Goal: Transaction & Acquisition: Purchase product/service

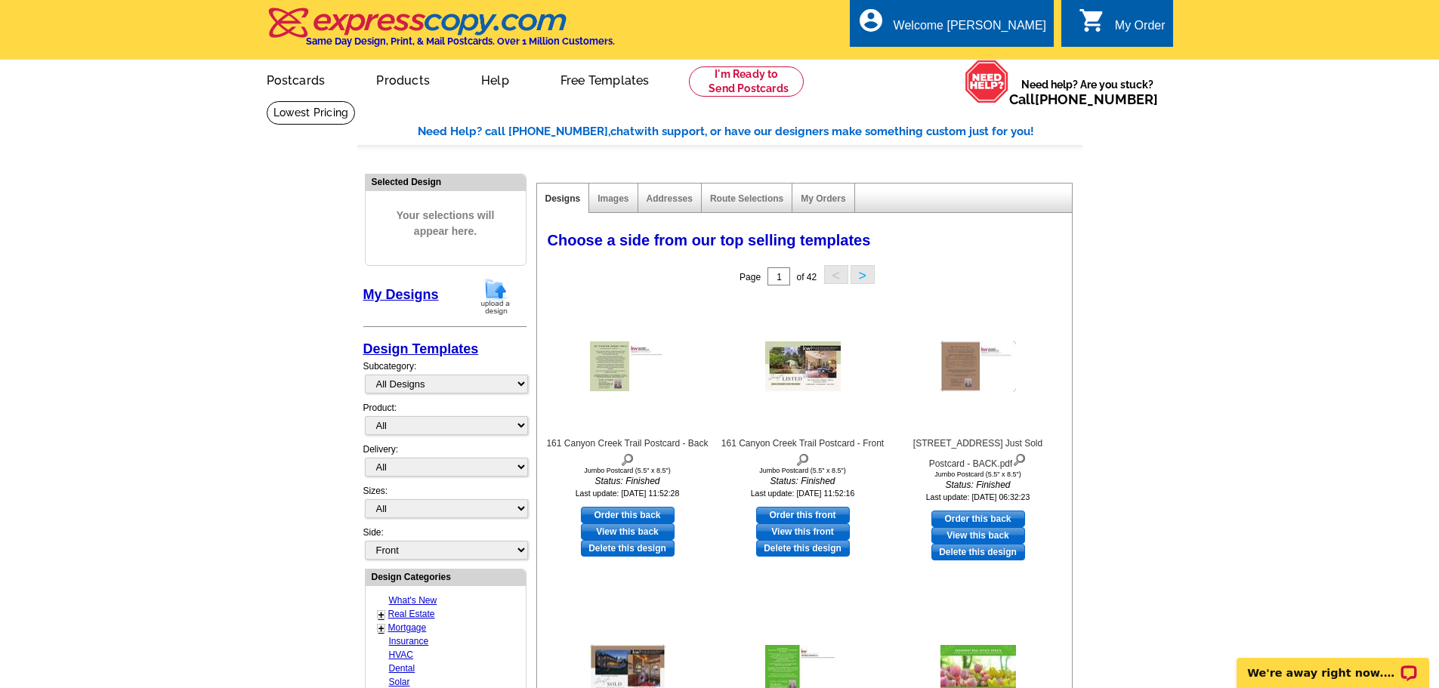
click at [499, 296] on img at bounding box center [495, 296] width 39 height 39
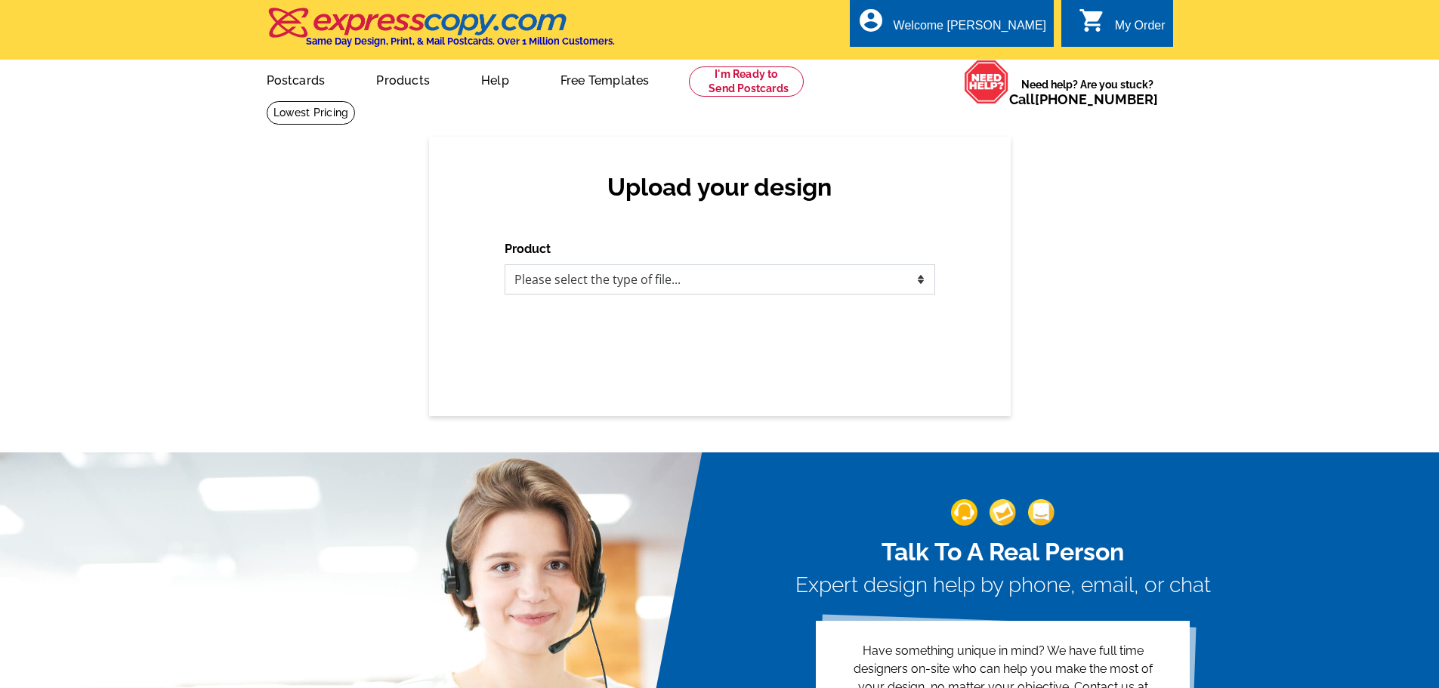
click at [564, 280] on select "Please select the type of file... Postcards Business Cards Letters and flyers G…" at bounding box center [720, 279] width 431 height 30
select select "1"
click at [505, 265] on select "Please select the type of file... Postcards Business Cards Letters and flyers G…" at bounding box center [720, 279] width 431 height 30
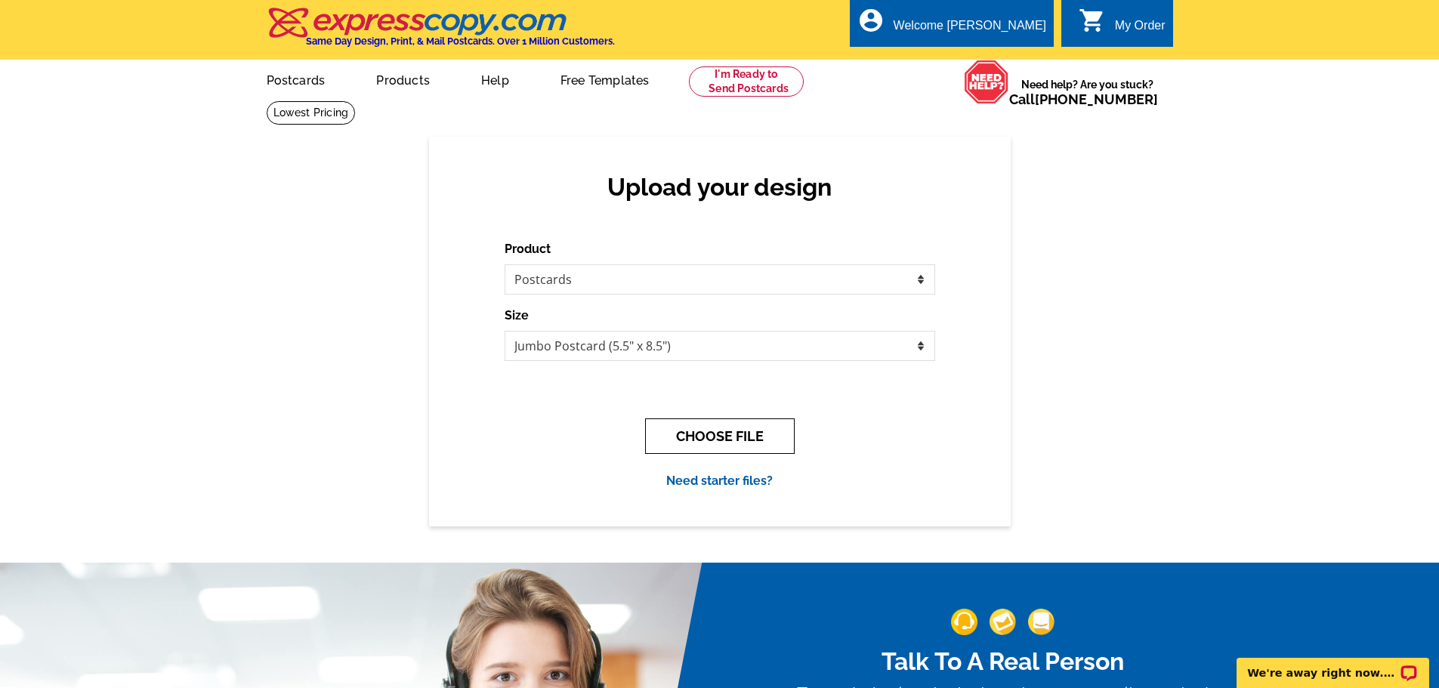
click at [708, 429] on button "CHOOSE FILE" at bounding box center [720, 437] width 150 height 36
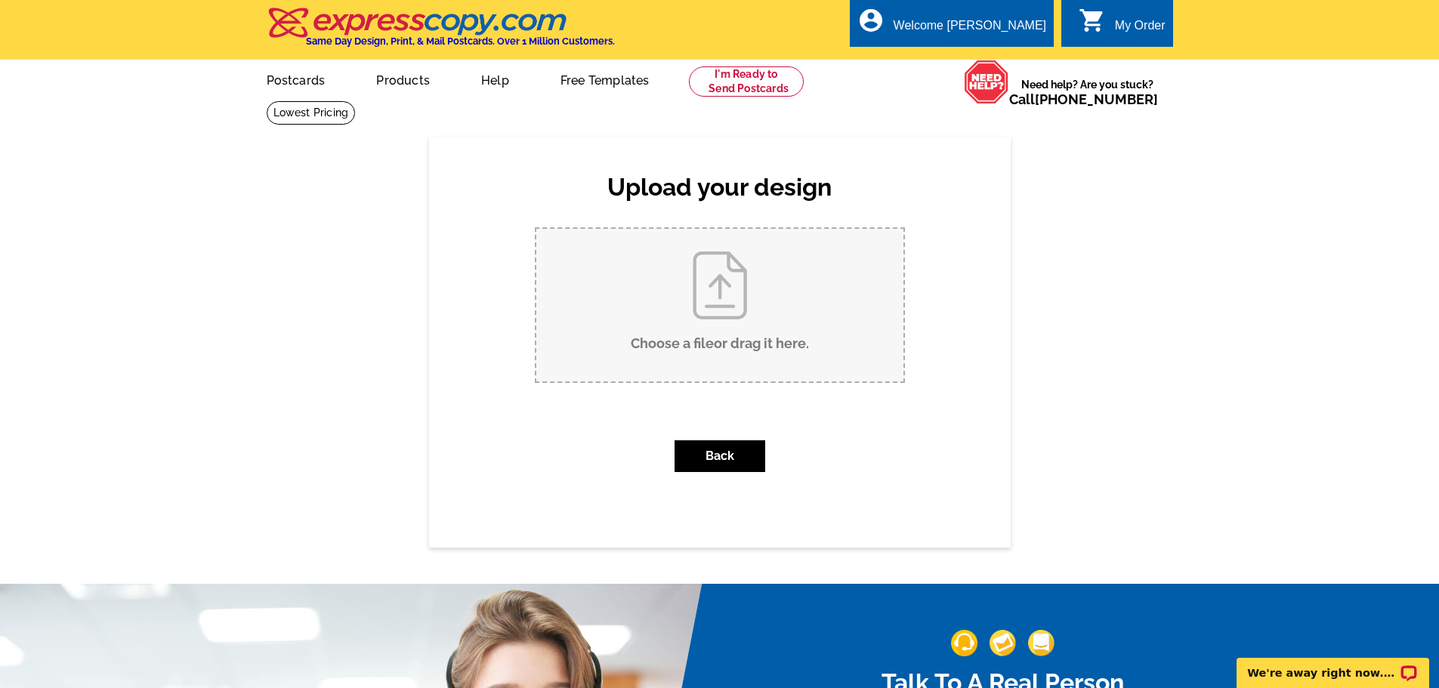
click at [718, 316] on input "Choose a file or drag it here ." at bounding box center [719, 305] width 367 height 153
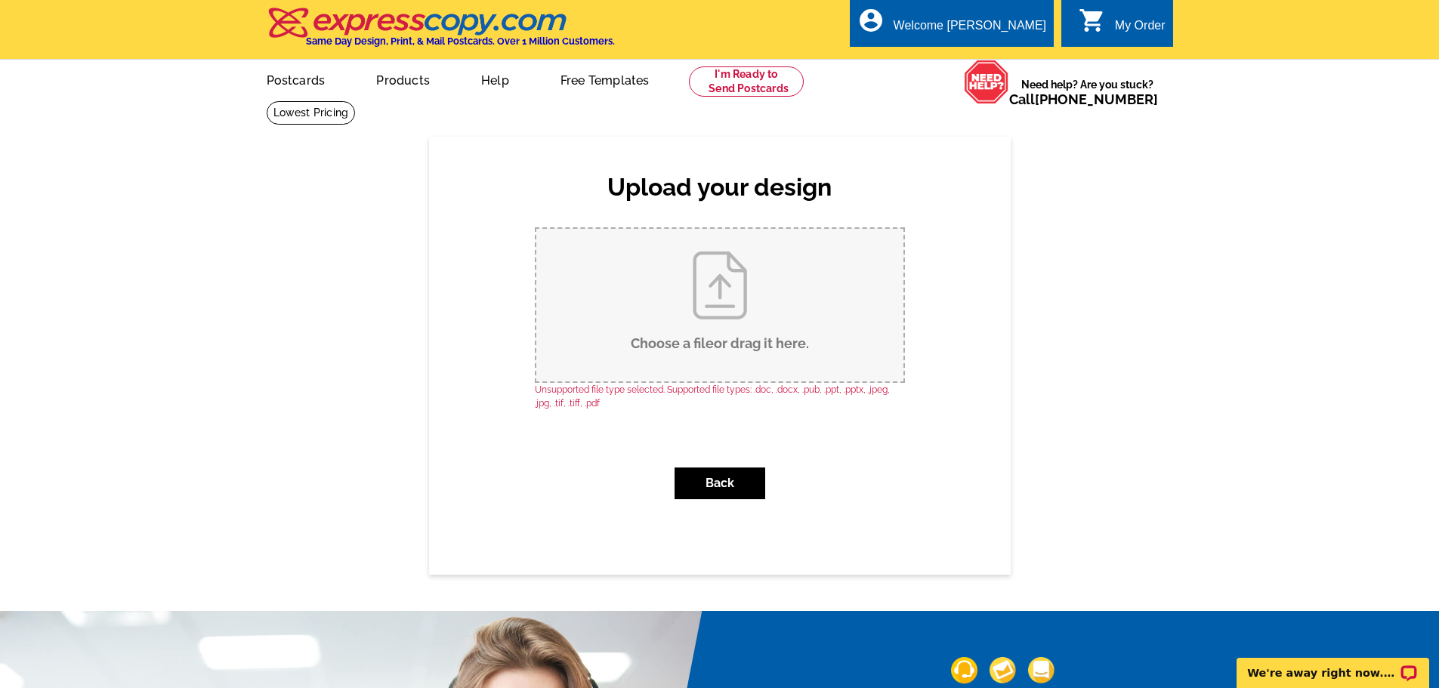
click at [728, 319] on input "Choose a file or drag it here ." at bounding box center [719, 305] width 367 height 153
type input "C:\fakepath\448 Hermosa Just Listed Postcard Front.jpg"
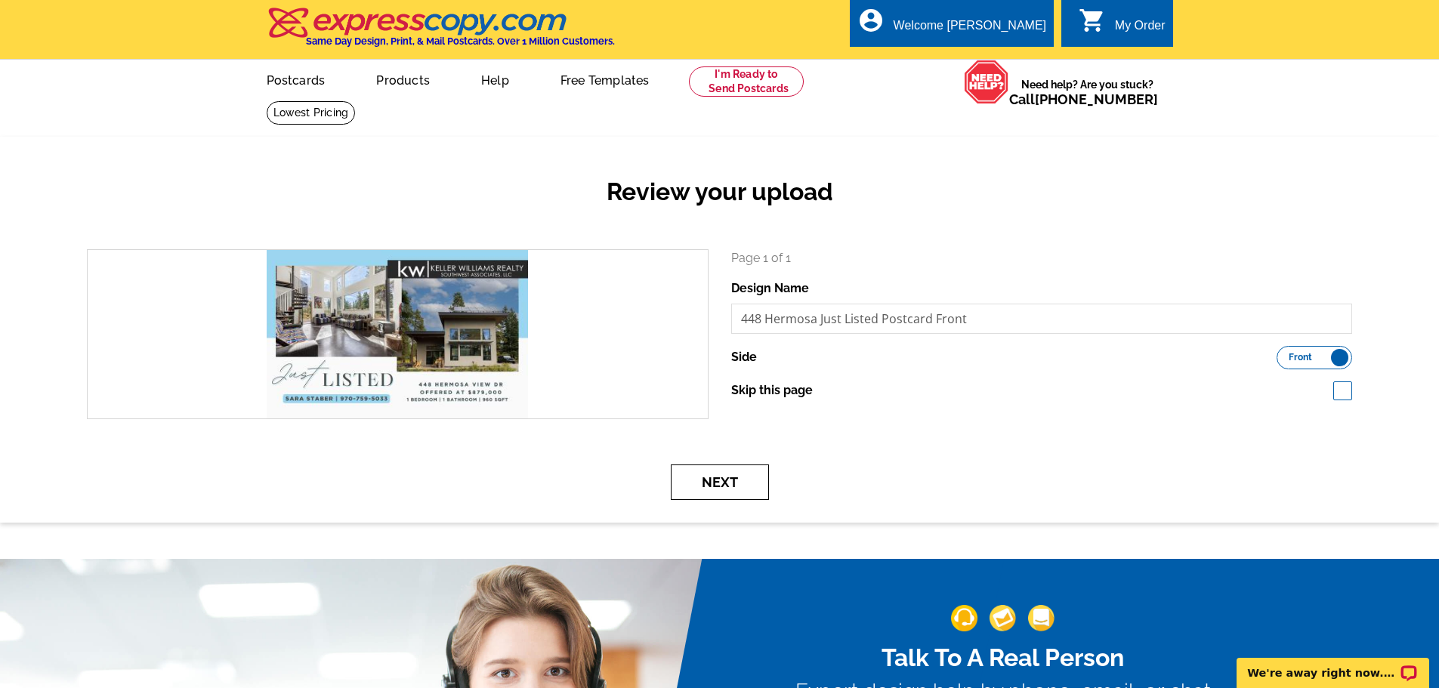
click at [718, 489] on button "Next" at bounding box center [720, 483] width 98 height 36
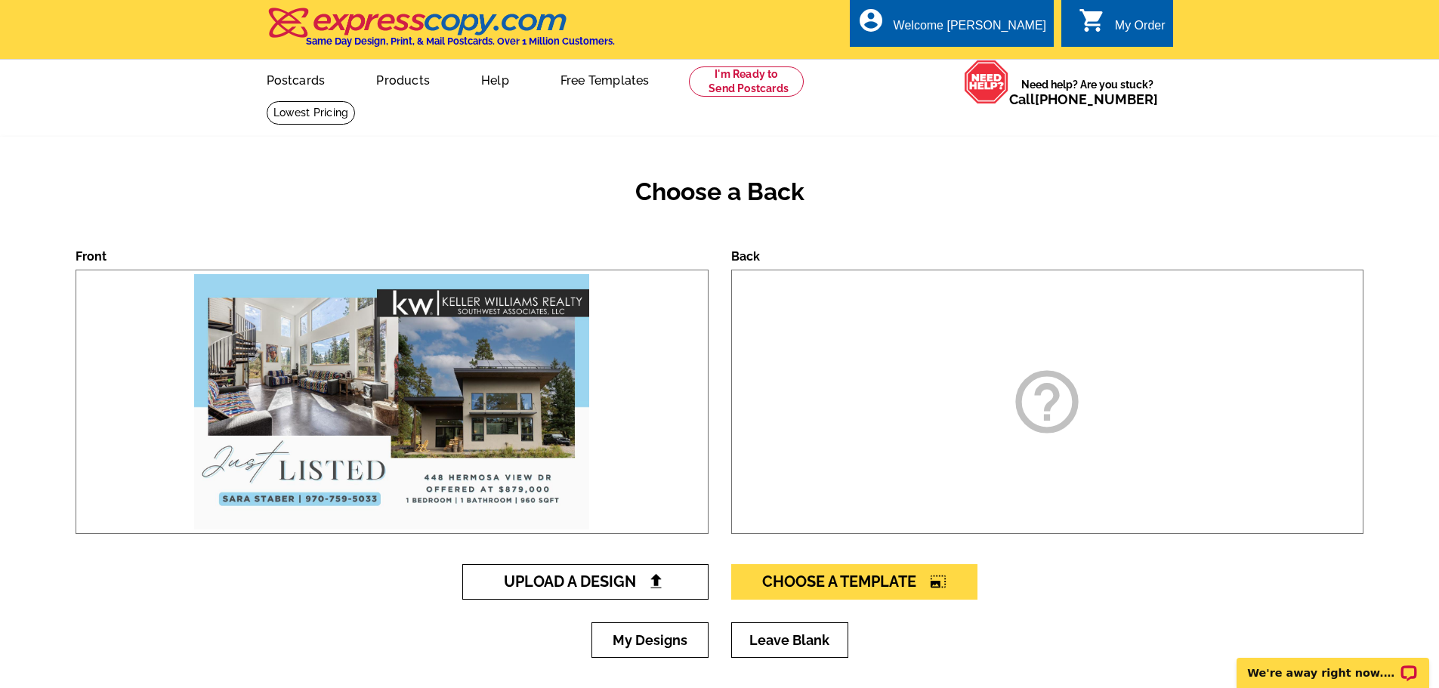
click at [622, 579] on span "Upload A Design" at bounding box center [585, 582] width 162 height 18
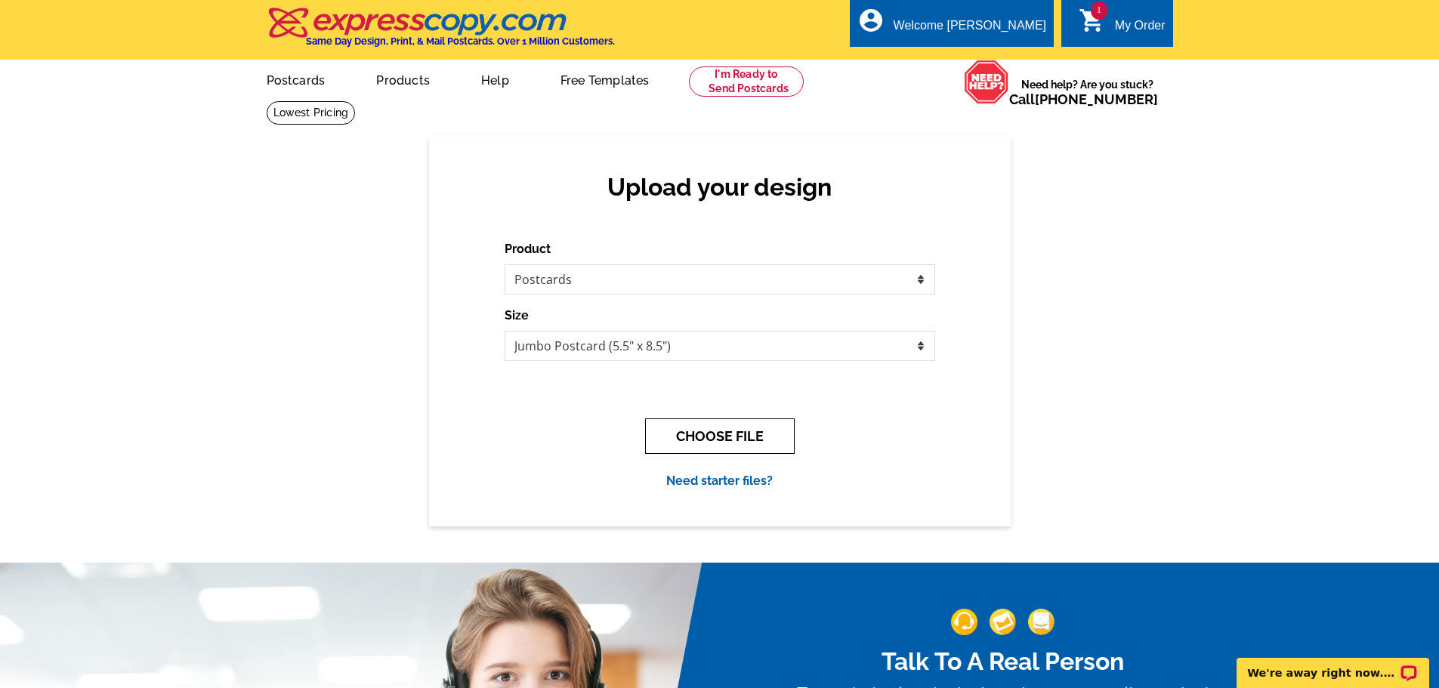
click at [721, 443] on button "CHOOSE FILE" at bounding box center [720, 437] width 150 height 36
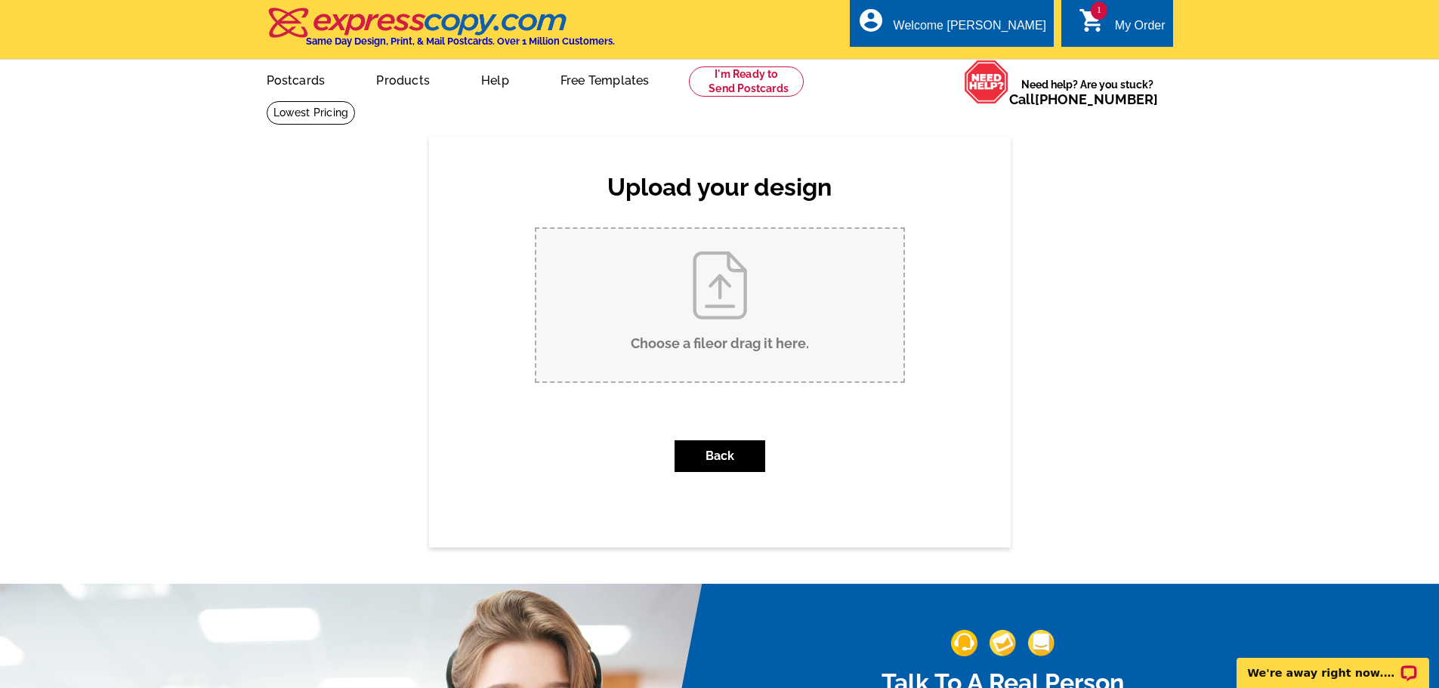
click at [701, 312] on input "Choose a file or drag it here ." at bounding box center [719, 305] width 367 height 153
type input "C:\fakepath\448 Hermosa Just Listed Postcard Back.jpg"
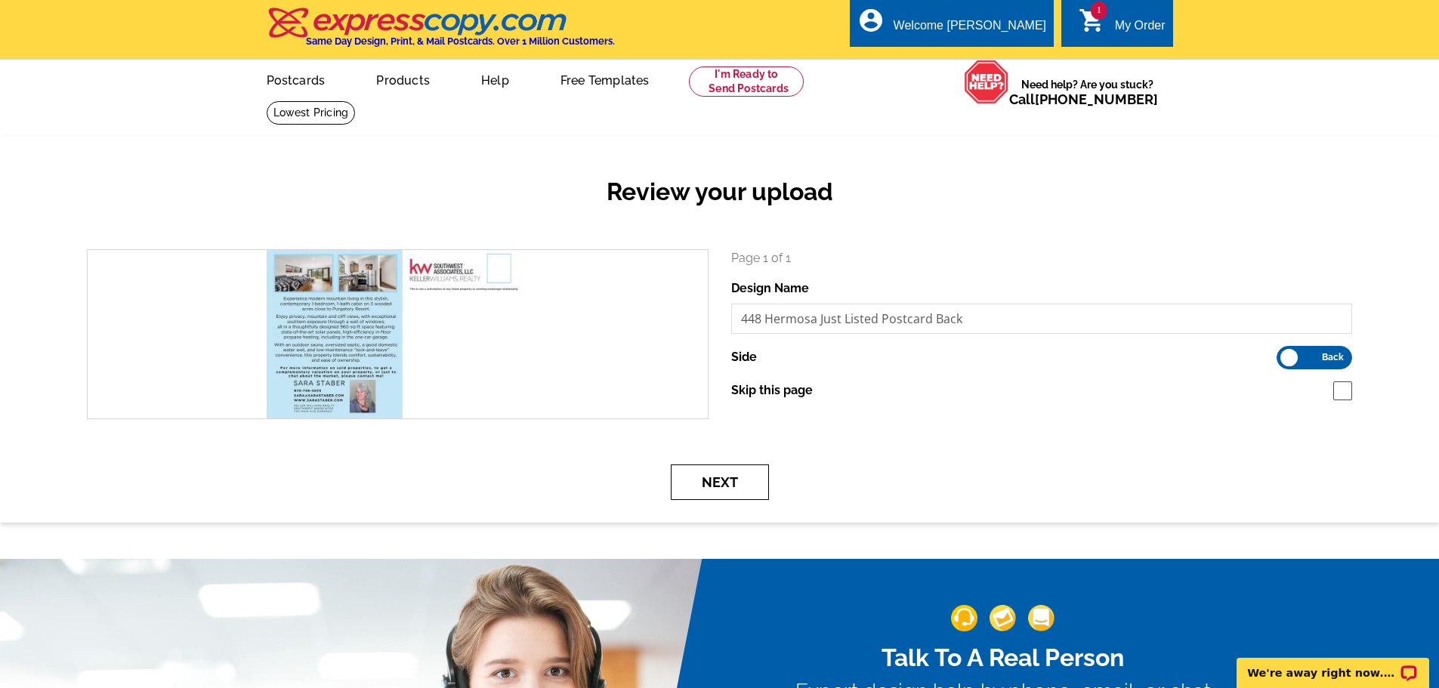
click at [737, 488] on button "Next" at bounding box center [720, 483] width 98 height 36
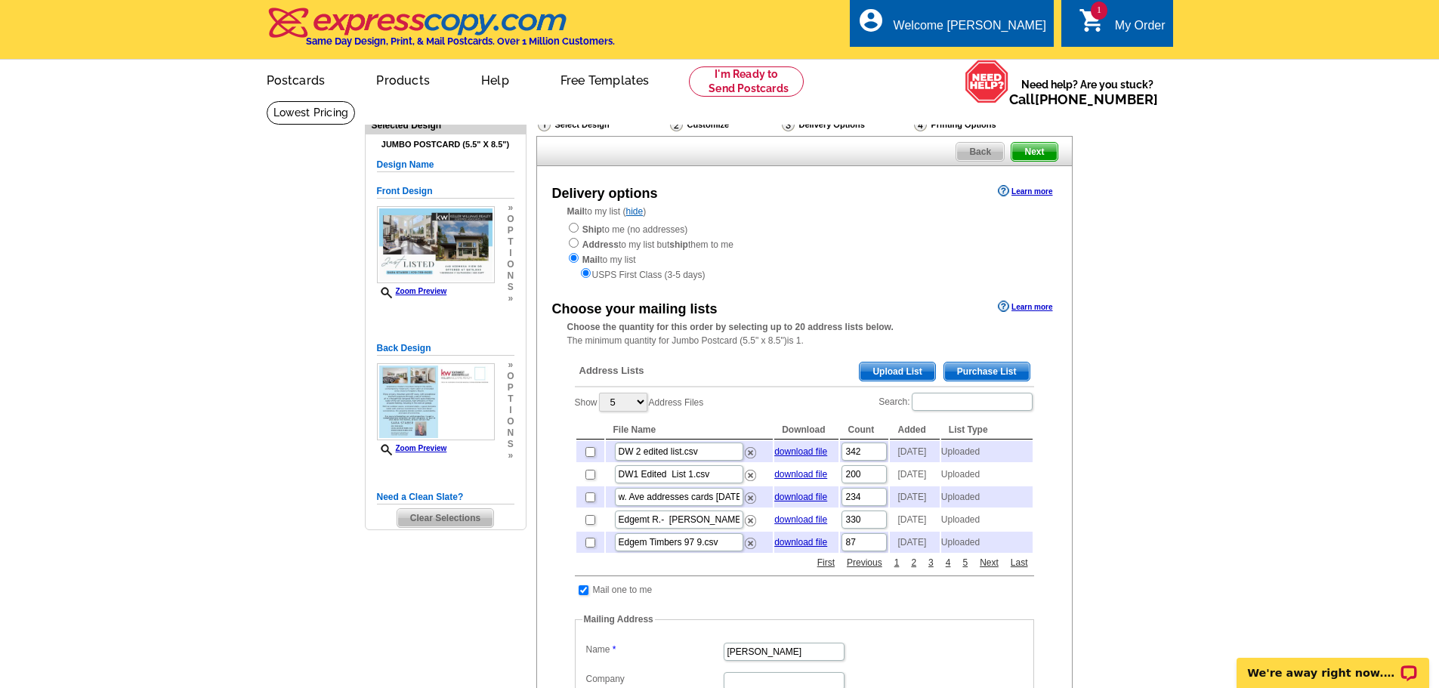
click at [1095, 26] on icon "shopping_cart" at bounding box center [1092, 20] width 27 height 27
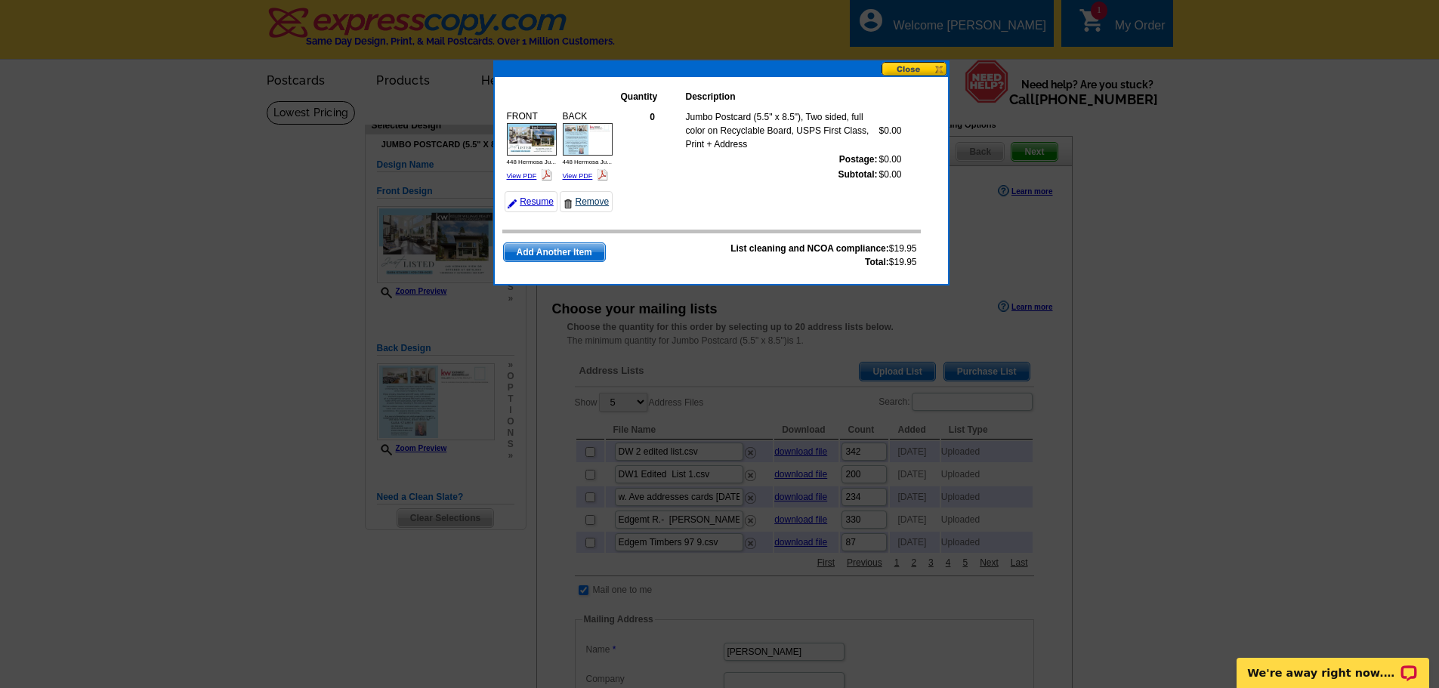
click at [579, 201] on link "Remove" at bounding box center [586, 201] width 53 height 21
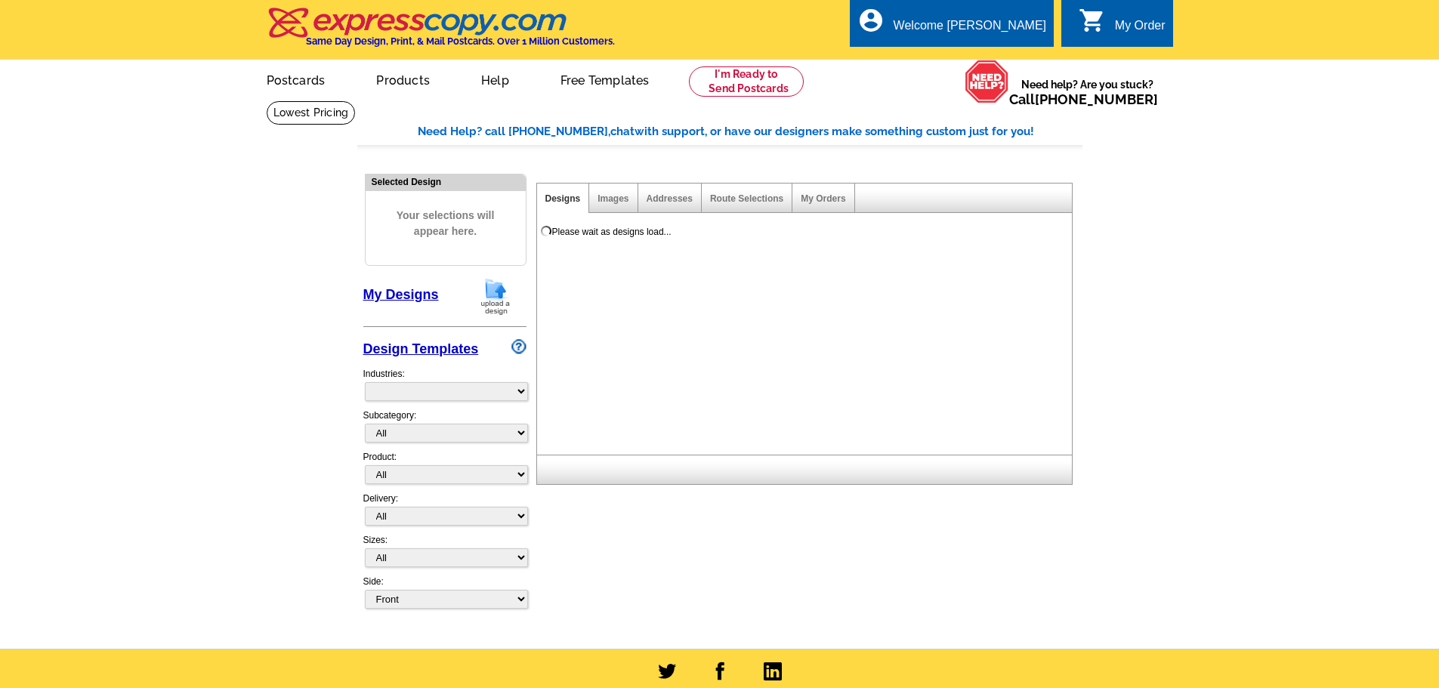
select select "785"
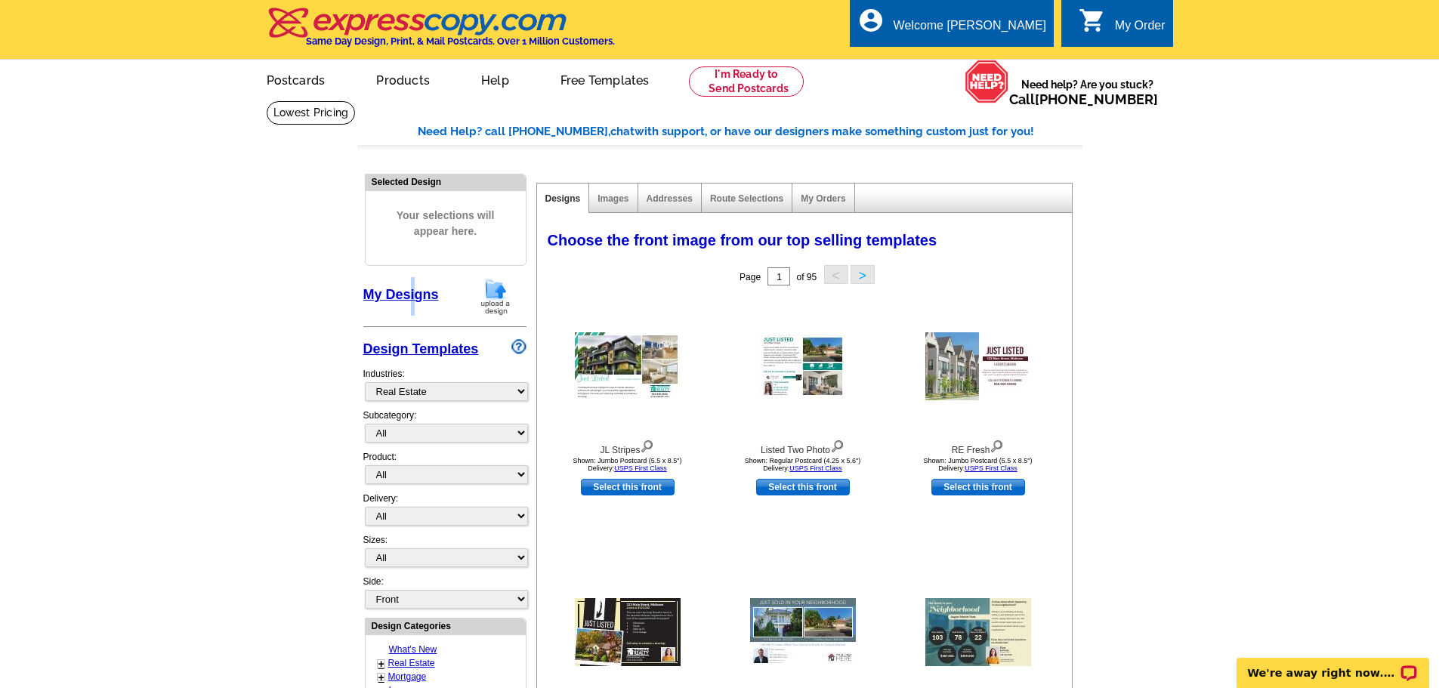
click at [413, 292] on link "My Designs" at bounding box center [401, 294] width 76 height 15
